Goal: Task Accomplishment & Management: Use online tool/utility

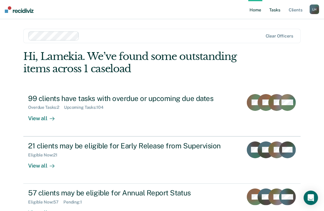
click at [277, 9] on link "Tasks" at bounding box center [274, 9] width 13 height 19
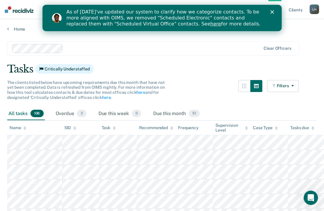
click at [269, 12] on div "As of [DATE]'ve updated our system to clarify how we categorize contacts. To be…" at bounding box center [169, 18] width 206 height 22
click at [273, 12] on icon "Close" at bounding box center [272, 12] width 4 height 4
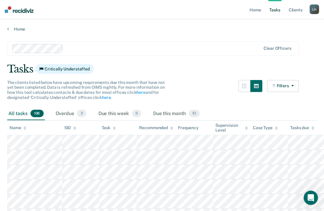
click at [276, 10] on link "Tasks" at bounding box center [274, 9] width 13 height 19
click at [257, 12] on link "Home" at bounding box center [255, 9] width 14 height 19
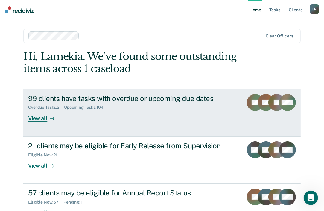
click at [36, 117] on div "View all" at bounding box center [44, 116] width 33 height 12
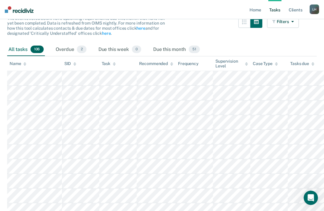
scroll to position [56, 0]
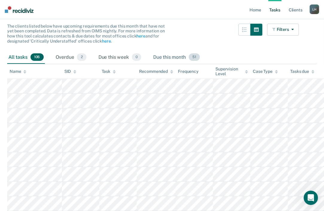
click at [169, 55] on div "Due this month 51" at bounding box center [176, 57] width 49 height 13
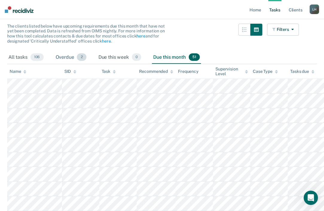
click at [73, 57] on div "Overdue 2" at bounding box center [70, 57] width 33 height 13
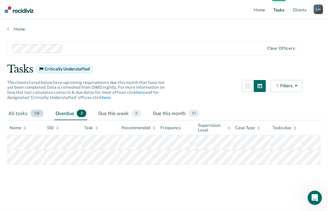
click at [22, 113] on div "All tasks 106" at bounding box center [26, 113] width 38 height 13
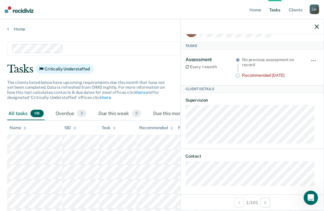
scroll to position [19, 0]
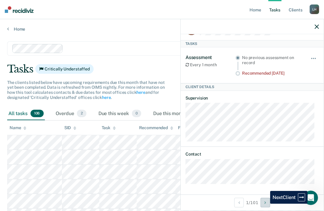
click at [266, 203] on icon "Next Client" at bounding box center [264, 202] width 1 height 4
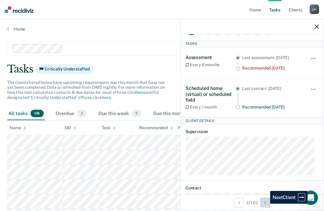
click at [266, 203] on icon "Next Client" at bounding box center [264, 202] width 1 height 4
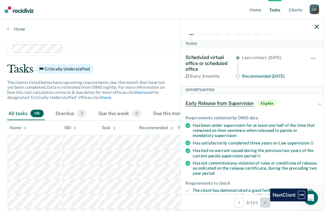
click at [266, 201] on icon "Next Client" at bounding box center [264, 202] width 1 height 4
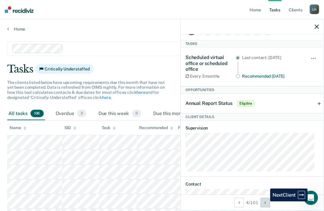
click at [266, 201] on icon "Next Client" at bounding box center [264, 202] width 1 height 4
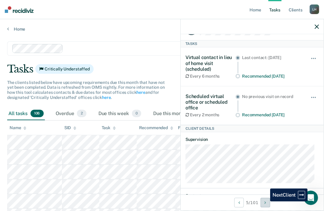
click at [266, 201] on icon "Next Client" at bounding box center [264, 202] width 1 height 4
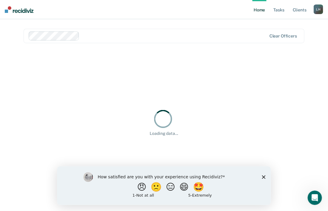
click at [264, 177] on polygon "Close survey" at bounding box center [264, 177] width 4 height 4
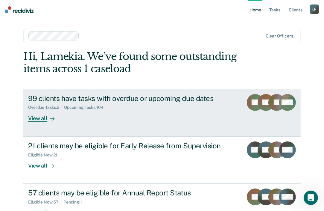
click at [43, 116] on div "View all" at bounding box center [44, 116] width 33 height 12
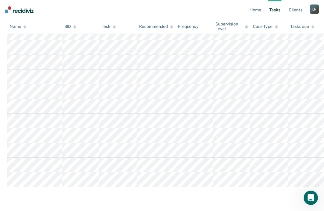
scroll to position [1822, 0]
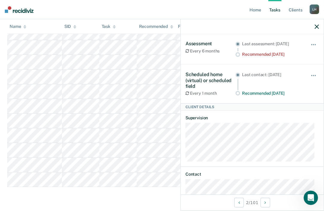
scroll to position [35, 0]
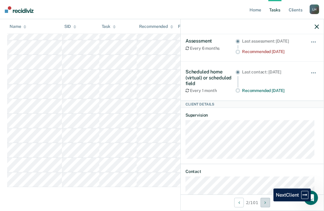
click at [269, 201] on button "Next Client" at bounding box center [265, 202] width 10 height 10
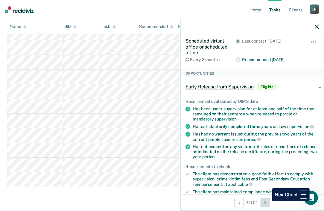
click at [268, 201] on button "Next Client" at bounding box center [265, 202] width 10 height 10
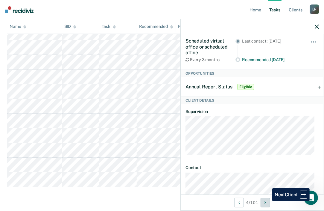
click at [268, 201] on button "Next Client" at bounding box center [265, 202] width 10 height 10
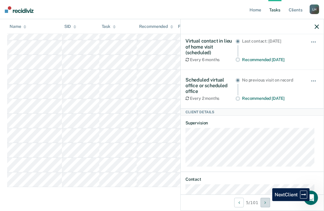
click at [268, 201] on button "Next Client" at bounding box center [265, 202] width 10 height 10
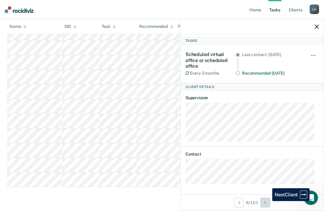
click at [268, 201] on button "Next Client" at bounding box center [265, 202] width 10 height 10
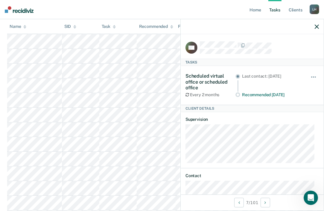
scroll to position [26, 0]
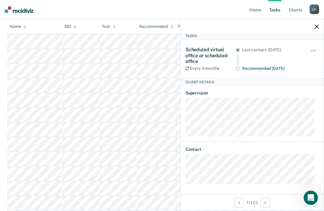
click at [315, 25] on icon "button" at bounding box center [317, 27] width 4 height 4
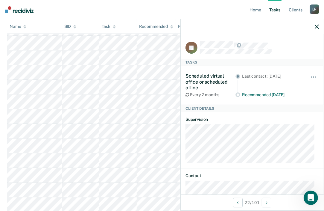
scroll to position [784, 0]
click at [318, 25] on icon "button" at bounding box center [317, 27] width 4 height 4
